Goal: Transaction & Acquisition: Obtain resource

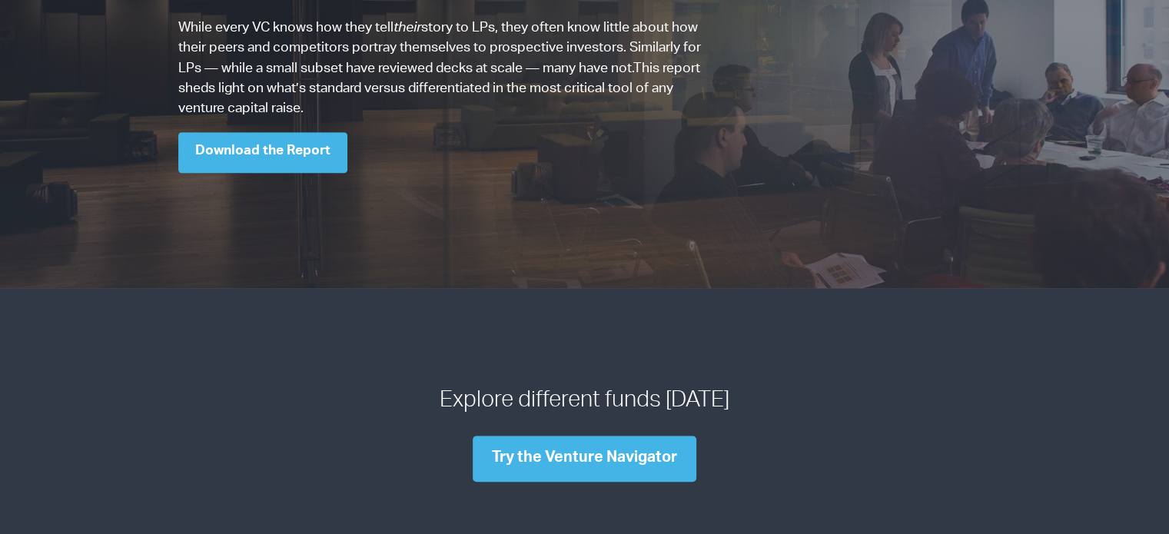
scroll to position [1029, 0]
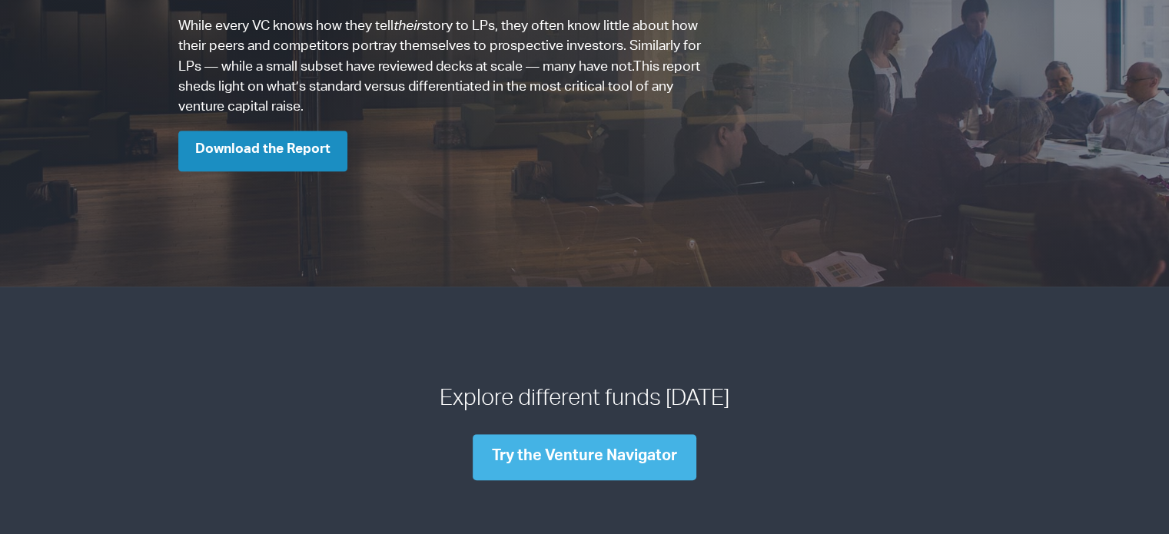
click at [288, 135] on link "Download the Report" at bounding box center [262, 151] width 169 height 41
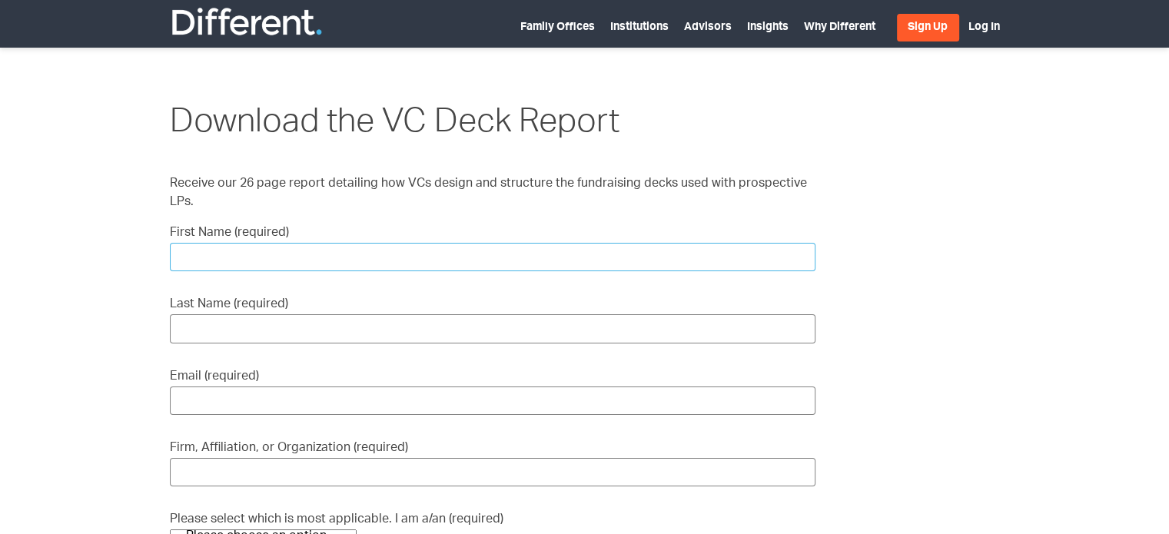
click at [223, 243] on input "First Name (required)" at bounding box center [493, 257] width 646 height 28
type input "Sohayb"
type input "Baset"
type input "sohaybbaset@gmail.com"
click at [240, 458] on input "Firm, Affiliation, or Organization (required)" at bounding box center [493, 472] width 646 height 28
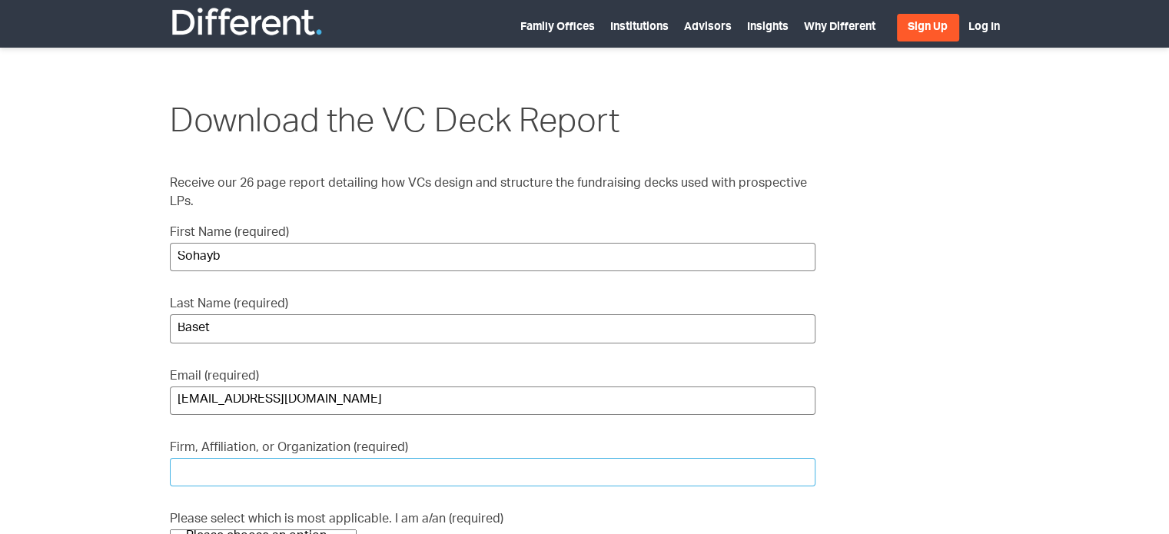
type input "ٍ"
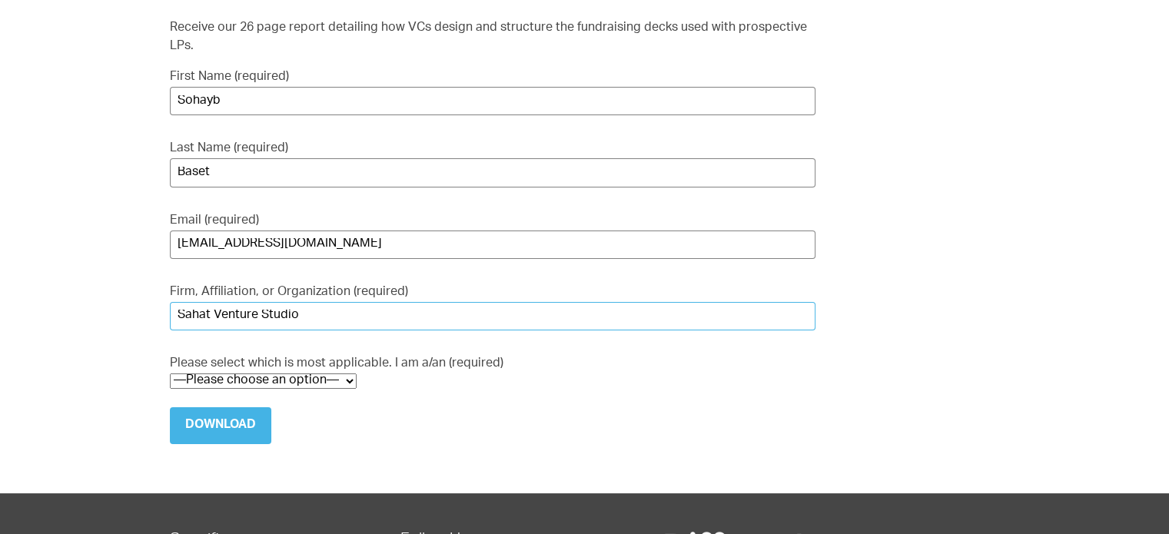
scroll to position [160, 0]
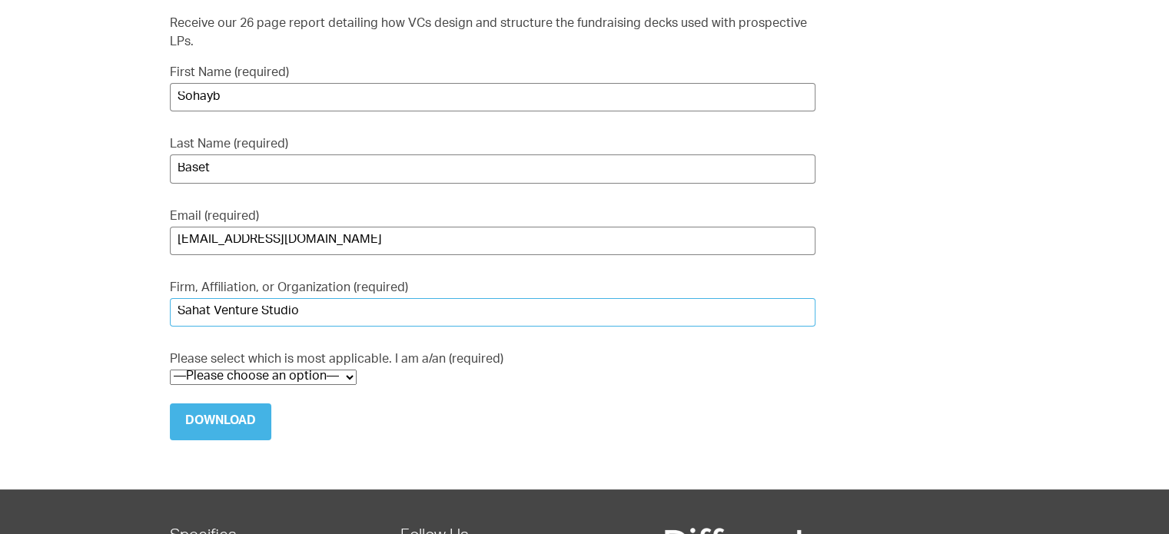
type input "Sahat Venture Studio"
click at [256, 370] on select "—Please choose an option— VC / Fund Manager Prospective VC CVC/Corporate Innova…" at bounding box center [263, 377] width 187 height 15
select select "VC / Fund Manager"
click at [170, 370] on select "—Please choose an option— VC / Fund Manager Prospective VC CVC/Corporate Innova…" at bounding box center [263, 377] width 187 height 15
click at [218, 417] on input "Download" at bounding box center [220, 422] width 101 height 37
